Goal: Information Seeking & Learning: Learn about a topic

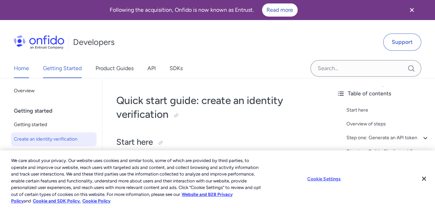
click at [14, 70] on link "Home" at bounding box center [21, 68] width 15 height 19
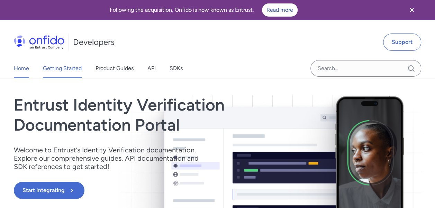
click at [80, 71] on link "Getting Started" at bounding box center [62, 68] width 39 height 19
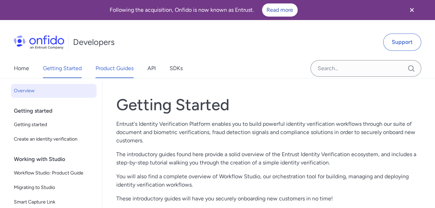
click at [118, 67] on link "Product Guides" at bounding box center [114, 68] width 38 height 19
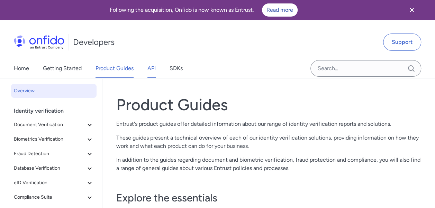
click at [153, 71] on link "API" at bounding box center [151, 68] width 8 height 19
